Goal: Task Accomplishment & Management: Use online tool/utility

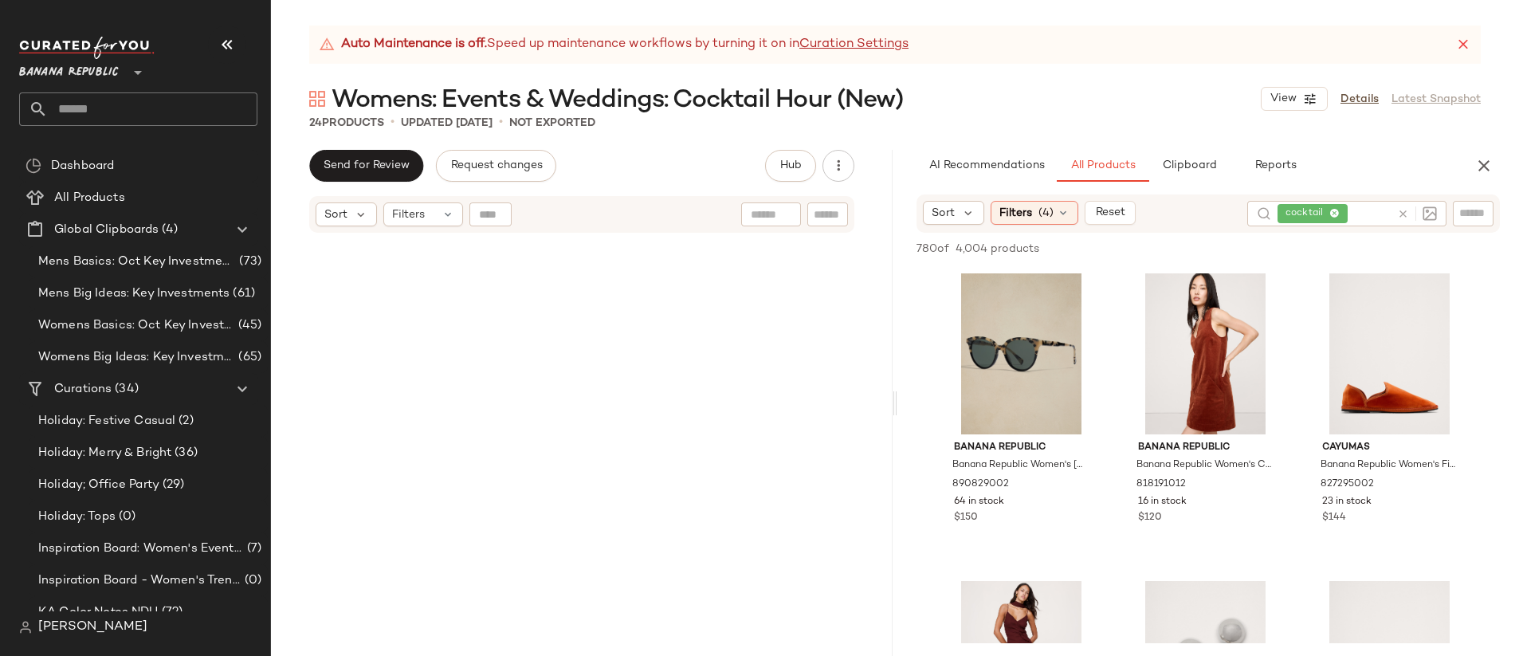
scroll to position [7109, 0]
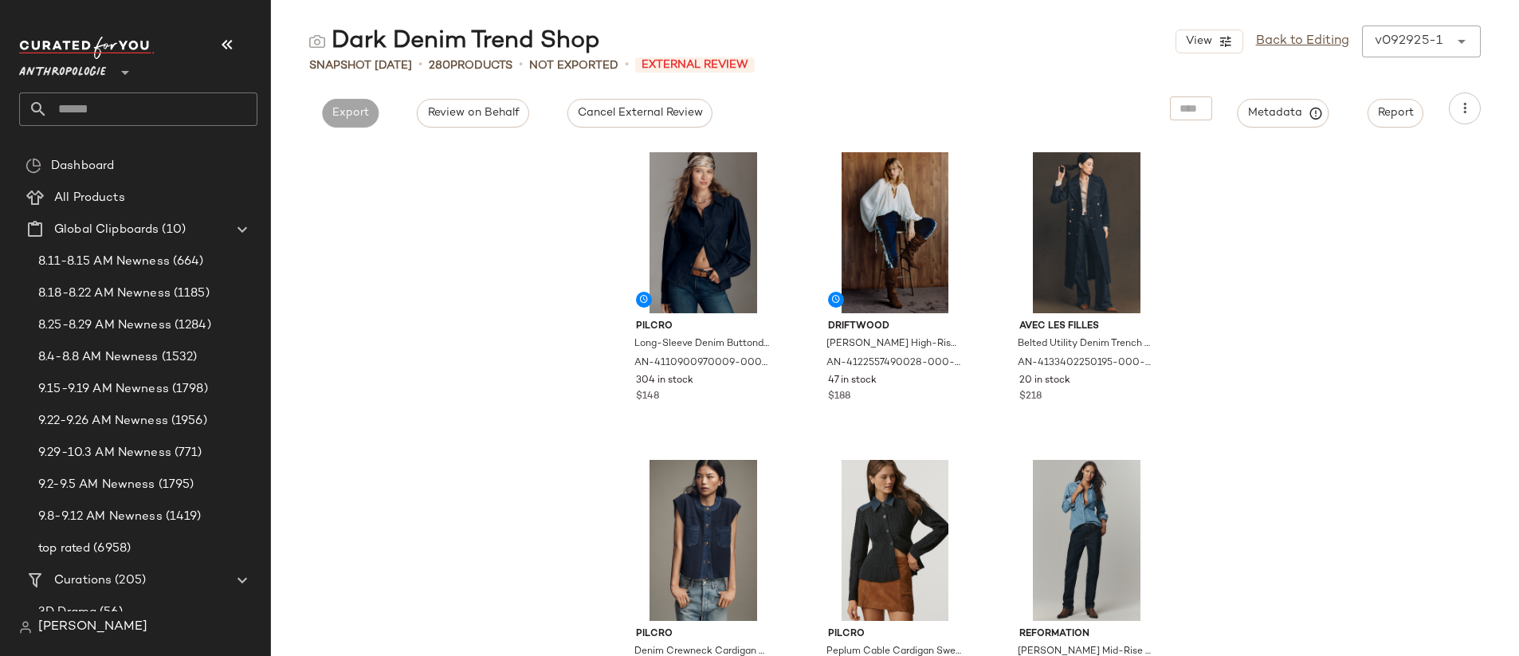
click at [104, 111] on input "text" at bounding box center [153, 108] width 210 height 33
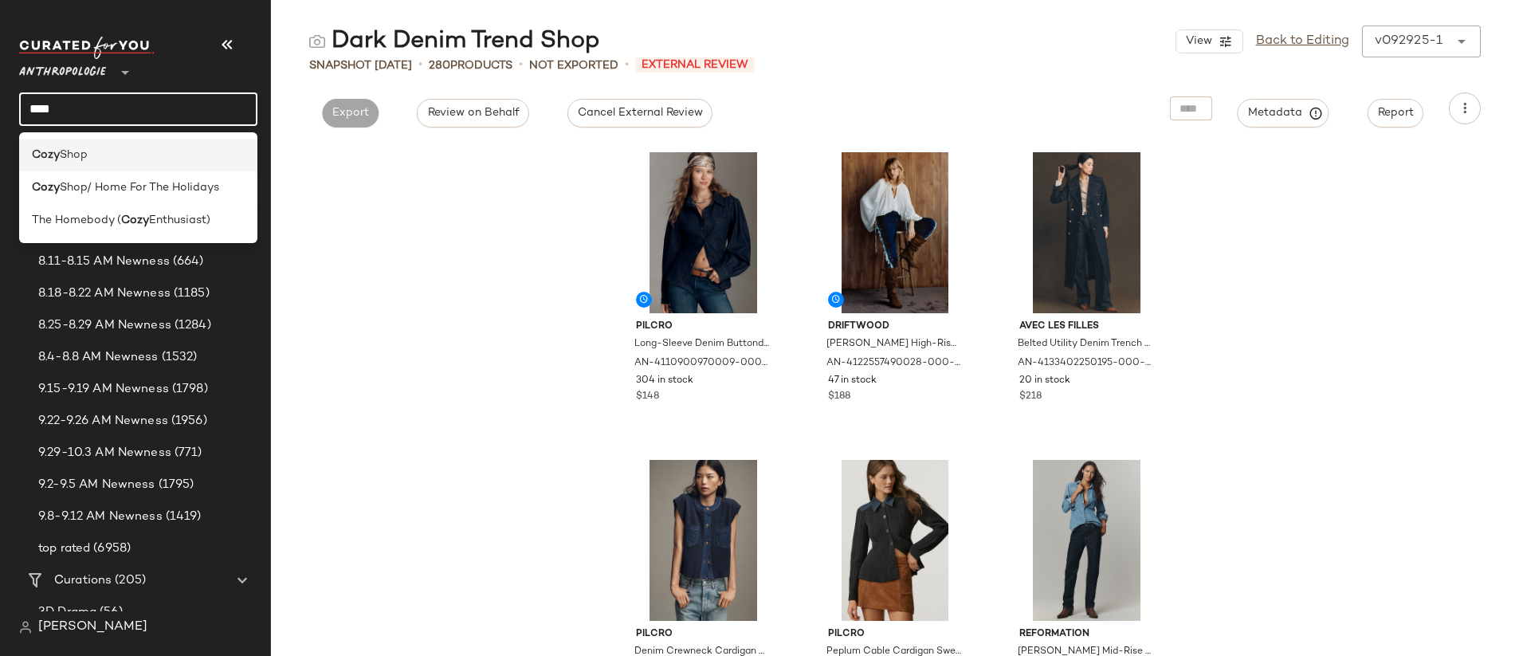
type input "****"
click at [112, 156] on div "Cozy Shop" at bounding box center [138, 155] width 213 height 17
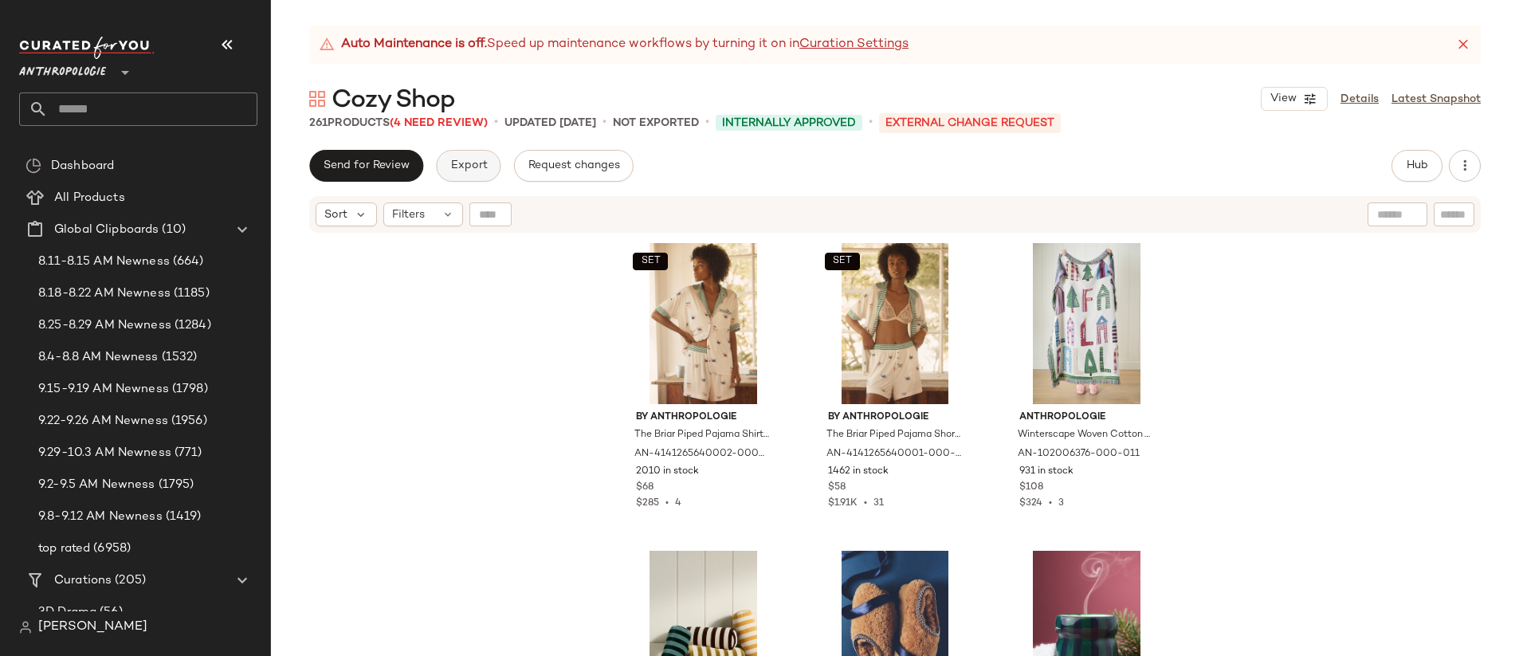
click at [466, 170] on span "Export" at bounding box center [467, 165] width 37 height 13
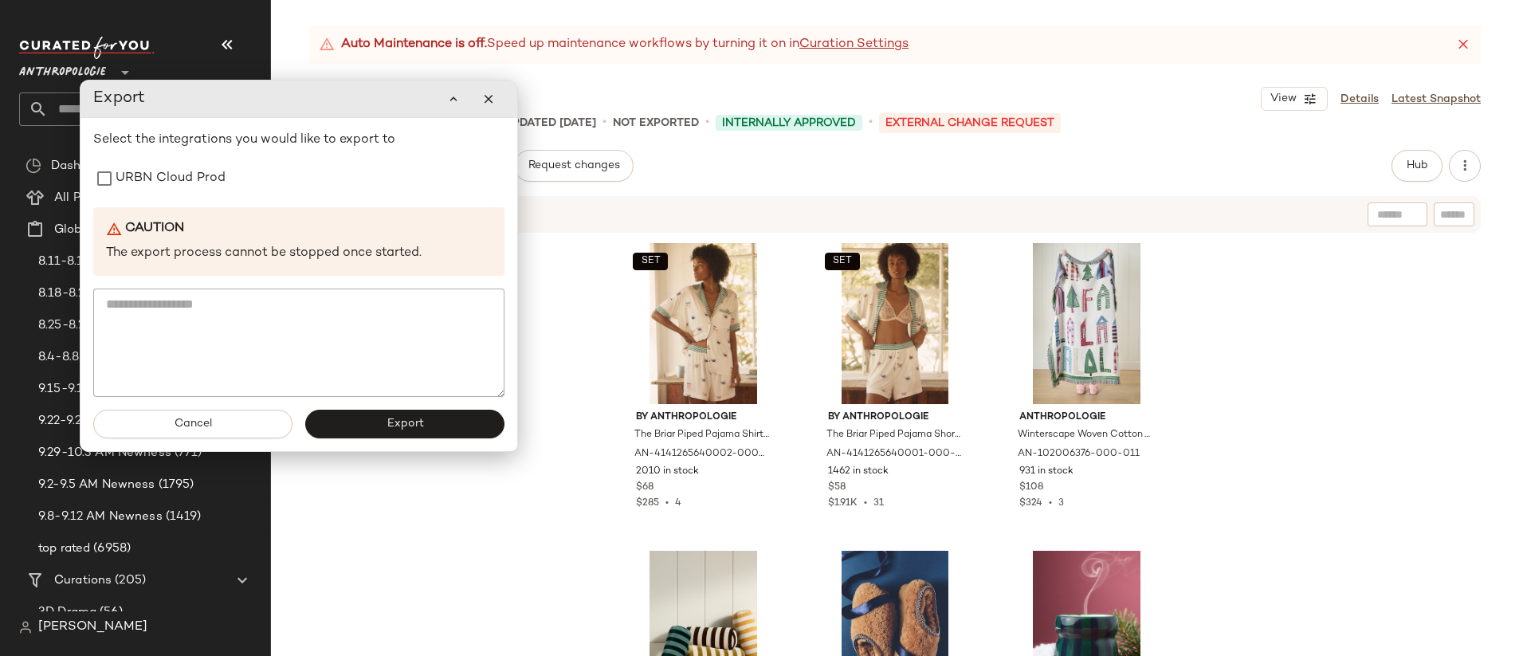
click at [217, 195] on div "Select the integrations you would like to export to URBN Cloud Prod Caution The…" at bounding box center [298, 264] width 411 height 266
click at [198, 183] on label "URBN Cloud Prod" at bounding box center [171, 179] width 110 height 32
click at [390, 432] on button "Export" at bounding box center [404, 424] width 199 height 29
